Goal: Transaction & Acquisition: Purchase product/service

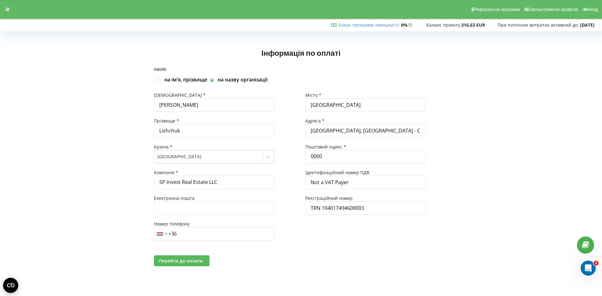
click at [190, 265] on button "Перейти до оплати" at bounding box center [181, 260] width 55 height 11
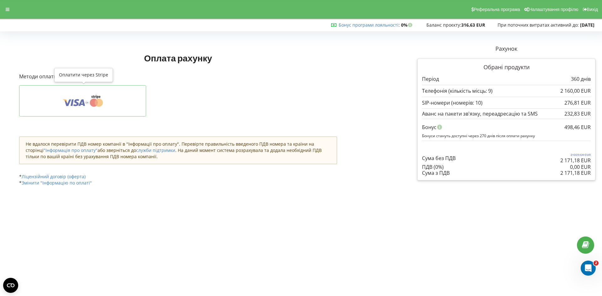
click at [112, 107] on button at bounding box center [82, 100] width 127 height 31
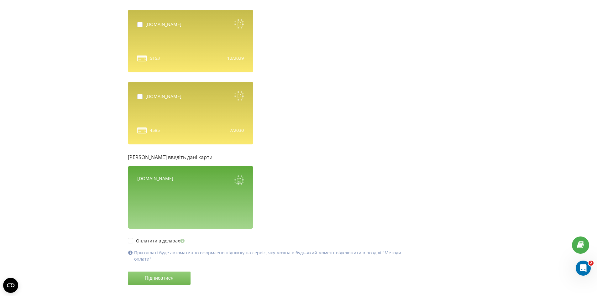
scroll to position [492, 0]
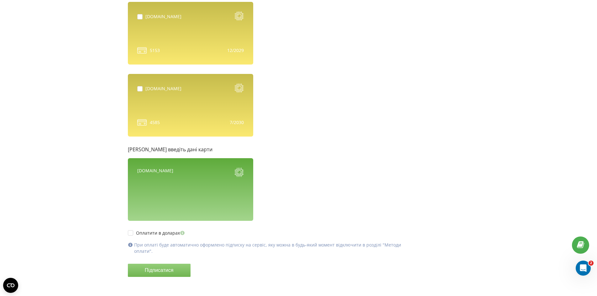
click at [128, 192] on div "[DOMAIN_NAME]" at bounding box center [190, 189] width 125 height 63
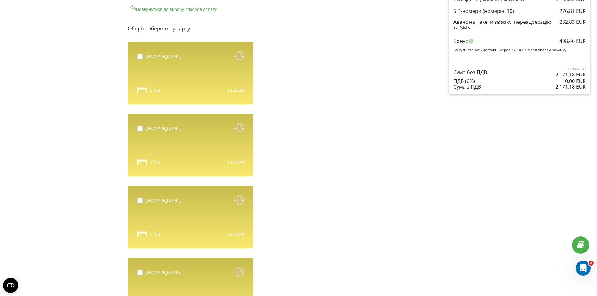
scroll to position [94, 0]
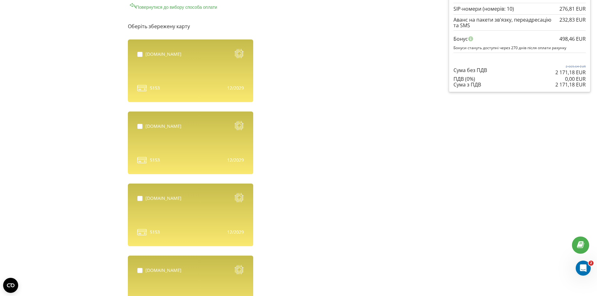
click at [128, 41] on div "spidubai.ae 5153" at bounding box center [190, 70] width 125 height 63
click at [145, 54] on div "[DOMAIN_NAME]" at bounding box center [163, 54] width 36 height 6
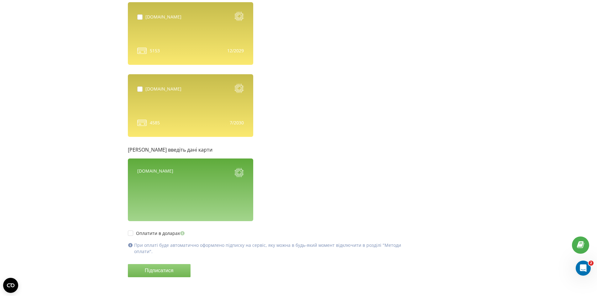
scroll to position [492, 0]
